Goal: Navigation & Orientation: Find specific page/section

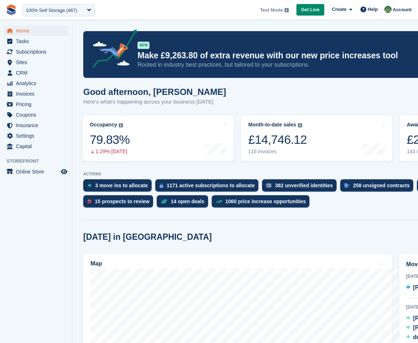
drag, startPoint x: 122, startPoint y: 125, endPoint x: 416, endPoint y: 205, distance: 305.0
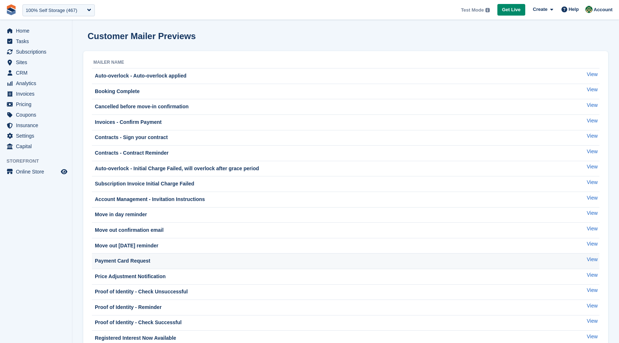
click at [249, 260] on div "Payment Card Request" at bounding box center [328, 261] width 470 height 8
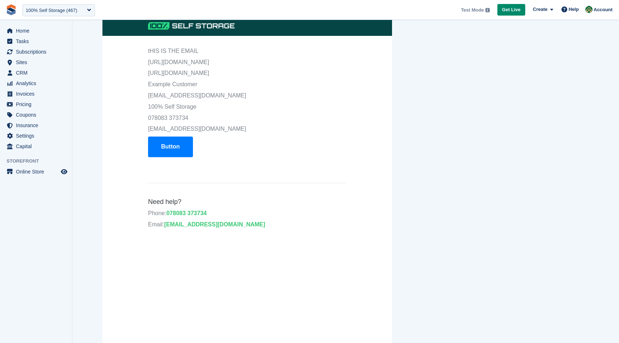
scroll to position [72, 0]
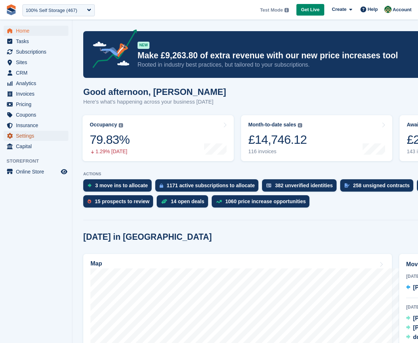
click at [34, 136] on span "Settings" at bounding box center [37, 136] width 43 height 10
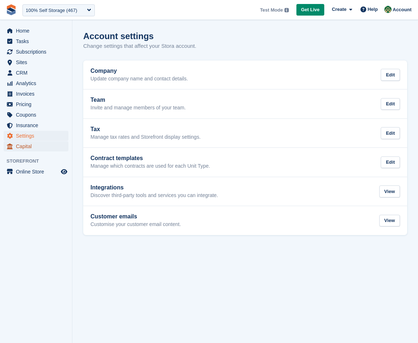
click at [37, 149] on span "Capital" at bounding box center [37, 146] width 43 height 10
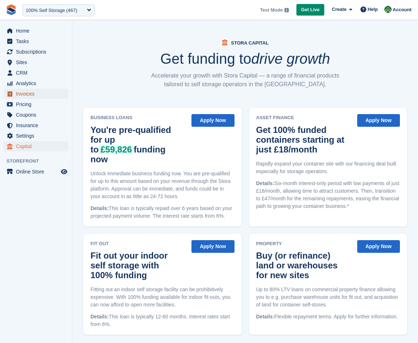
click at [38, 97] on span "Invoices" at bounding box center [37, 94] width 43 height 10
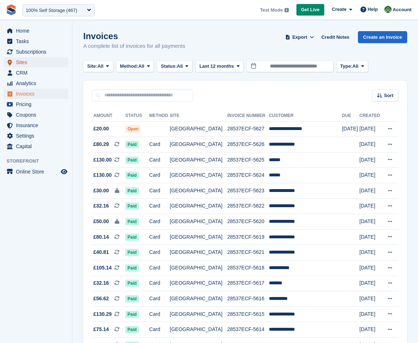
click at [42, 64] on span "Sites" at bounding box center [37, 62] width 43 height 10
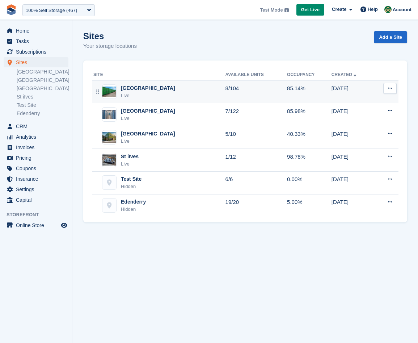
click at [161, 92] on div "Nottingham Live" at bounding box center [159, 91] width 132 height 15
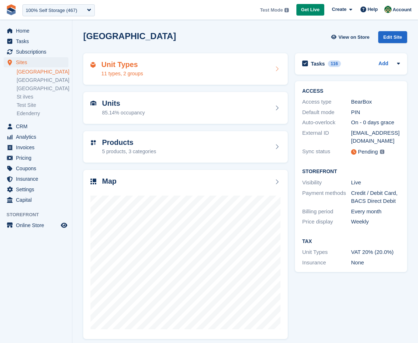
click at [148, 73] on div "Unit Types 11 types, 2 groups" at bounding box center [185, 68] width 190 height 17
